Goal: Information Seeking & Learning: Learn about a topic

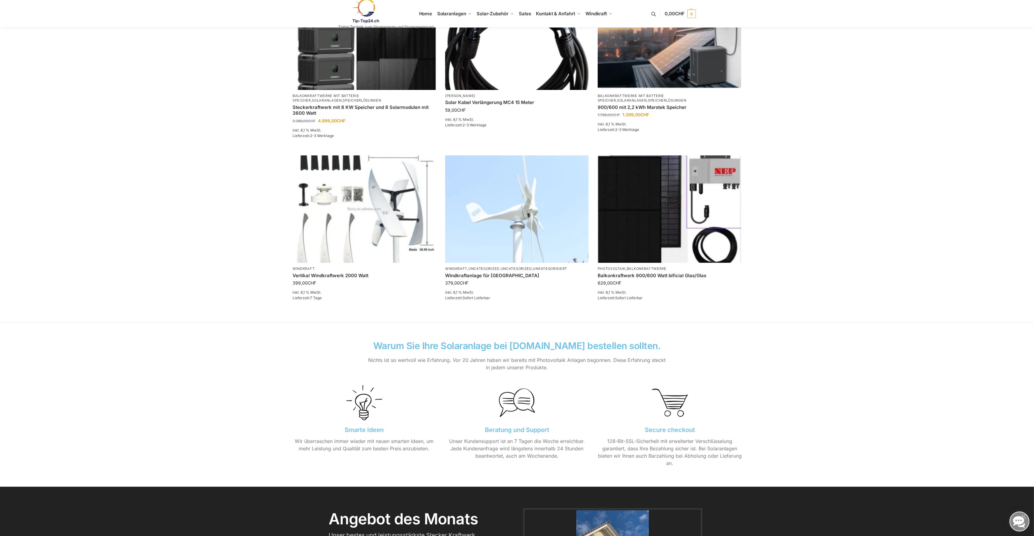
scroll to position [100, 0]
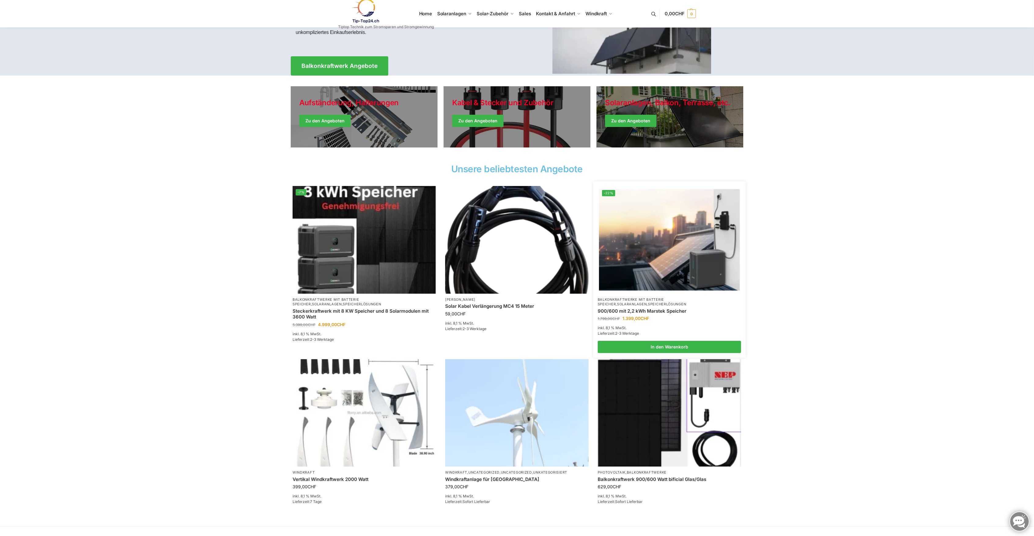
click at [683, 246] on img at bounding box center [669, 240] width 141 height 106
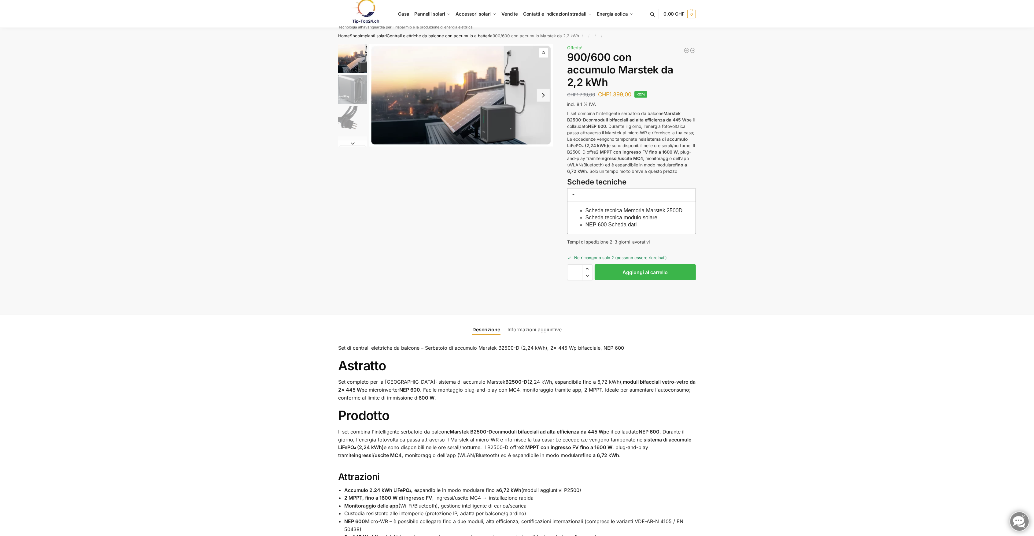
click at [626, 221] on link "Scheda tecnica modulo solare" at bounding box center [622, 217] width 72 height 6
click at [629, 228] on link "NEP 600 Scheda dati" at bounding box center [611, 224] width 51 height 6
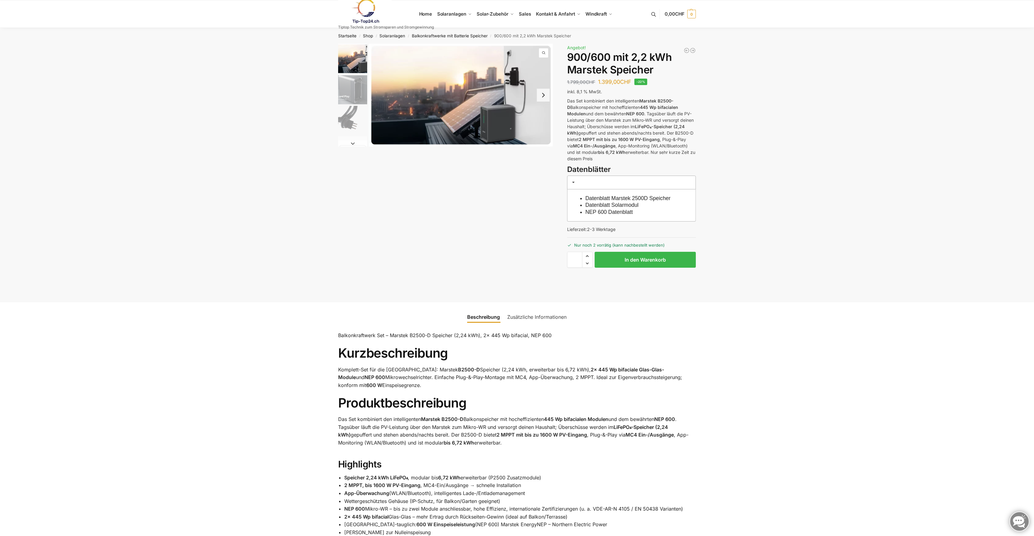
click at [423, 10] on link at bounding box center [386, 11] width 96 height 25
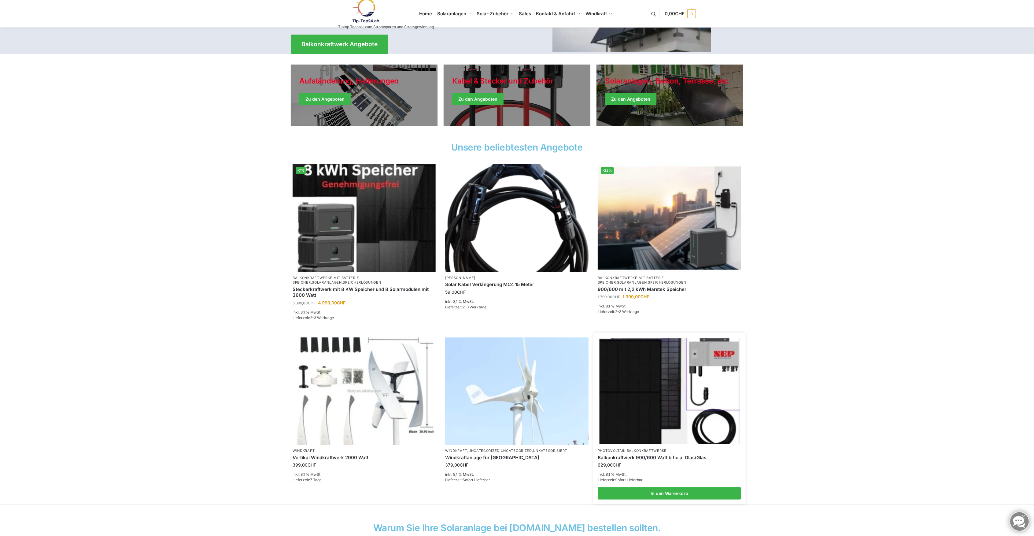
scroll to position [122, 0]
click at [658, 385] on img at bounding box center [669, 391] width 141 height 106
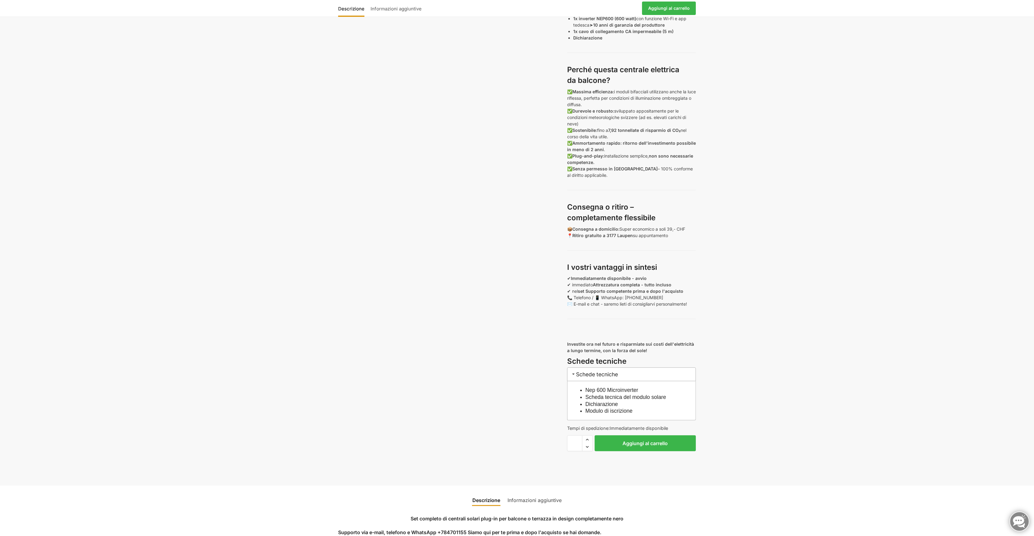
scroll to position [326, 0]
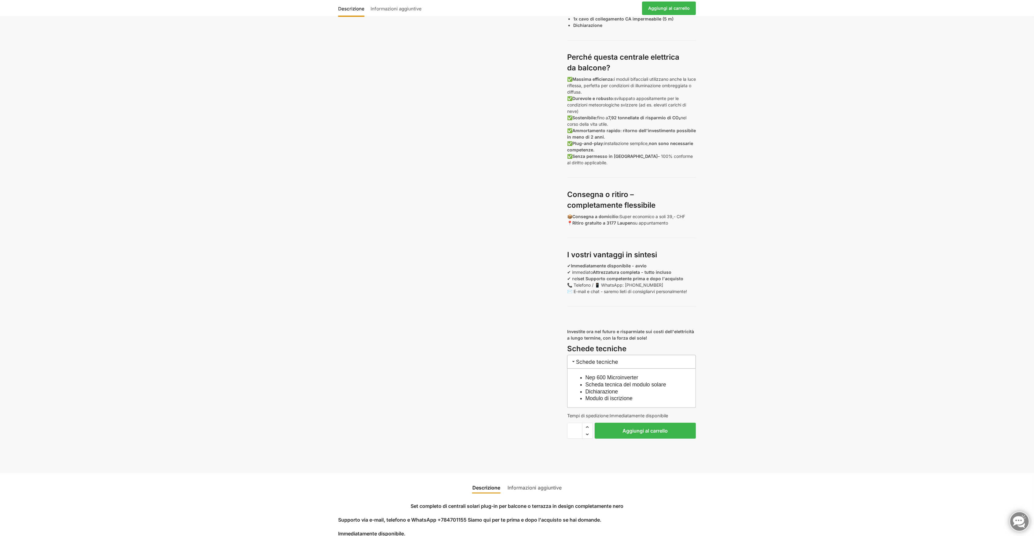
click at [614, 388] on link "Dichiarazione" at bounding box center [602, 391] width 33 height 6
